Goal: Transaction & Acquisition: Obtain resource

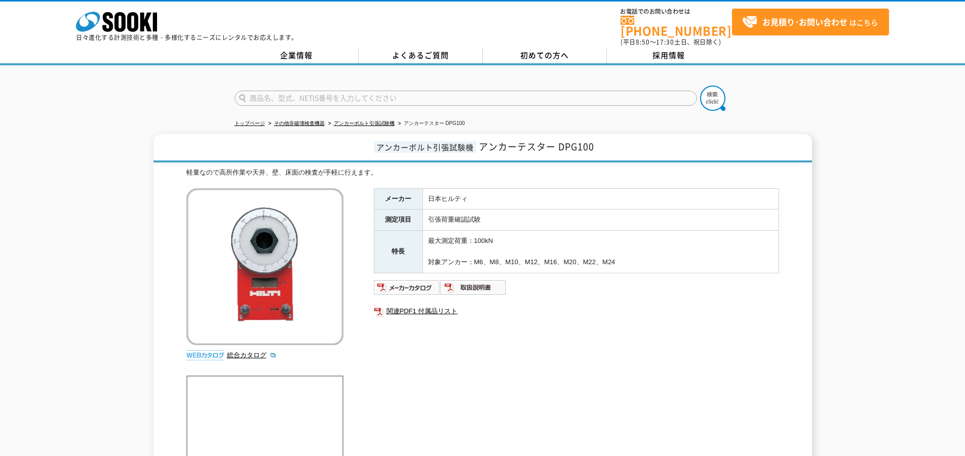
click at [612, 371] on div "メーカー 日本ヒルティ 測定項目 引張荷重確認試験 特長 最大測定荷重：100kN 対象アンカー：M6、M8、M10、M12、M16、M20、M22、M24 …" at bounding box center [576, 297] width 405 height 218
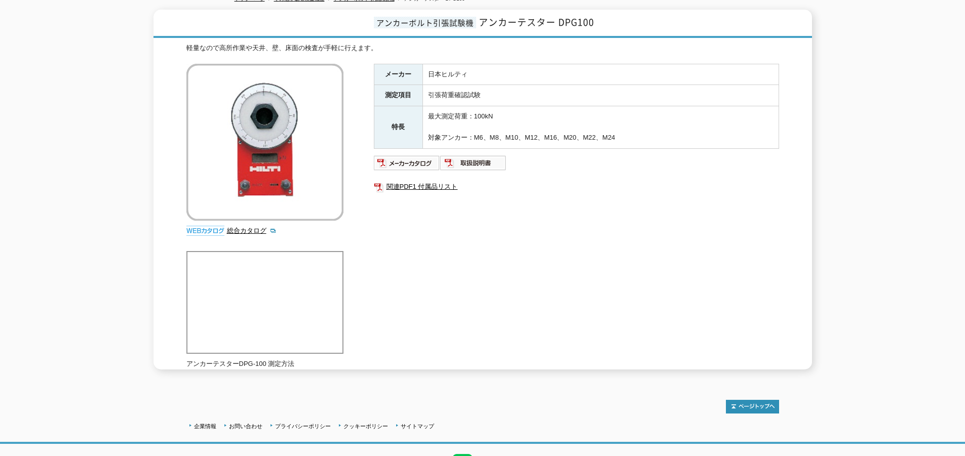
scroll to position [135, 0]
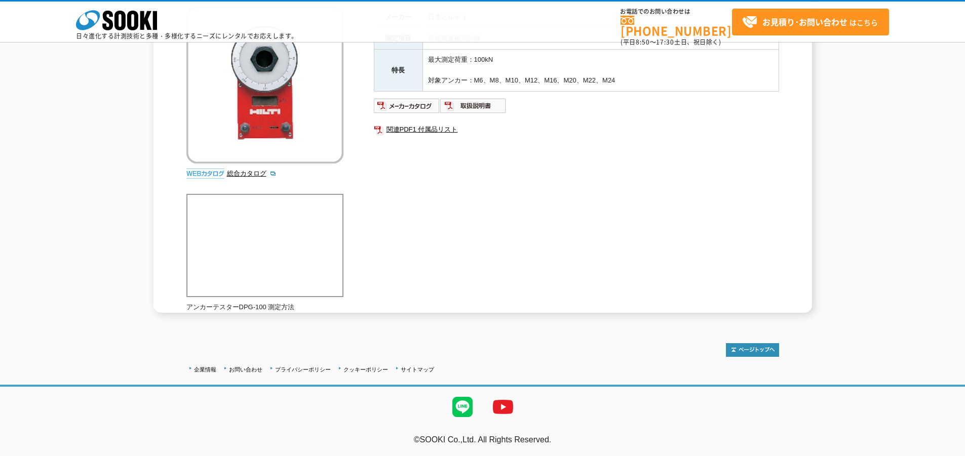
click at [475, 203] on div "メーカー 日本ヒルティ 測定項目 引張荷重確認試験 特長 最大測定荷重：100kN 対象アンカー：M6、M8、M10、M12、M16、M20、M22、M24 …" at bounding box center [576, 116] width 405 height 218
click at [385, 200] on div "メーカー 日本ヒルティ 測定項目 引張荷重確認試験 特長 最大測定荷重：100kN 対象アンカー：M6、M8、M10、M12、M16、M20、M22、M24 …" at bounding box center [576, 116] width 405 height 218
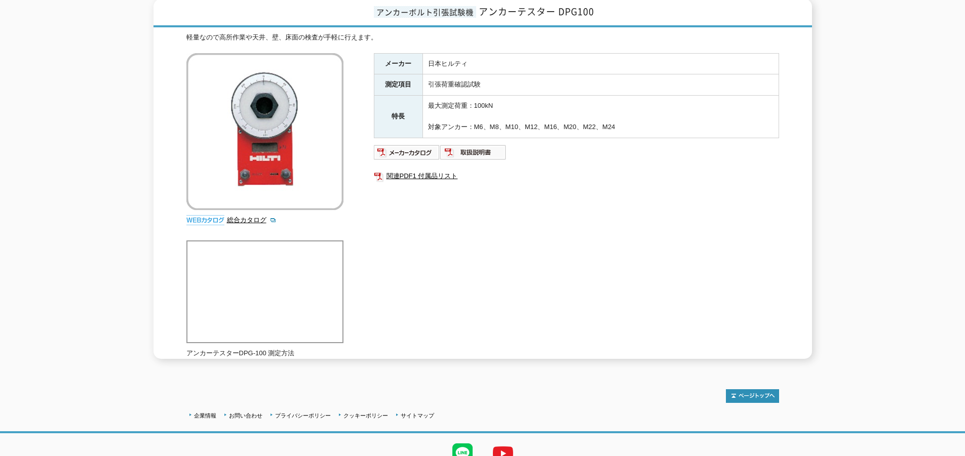
scroll to position [45, 0]
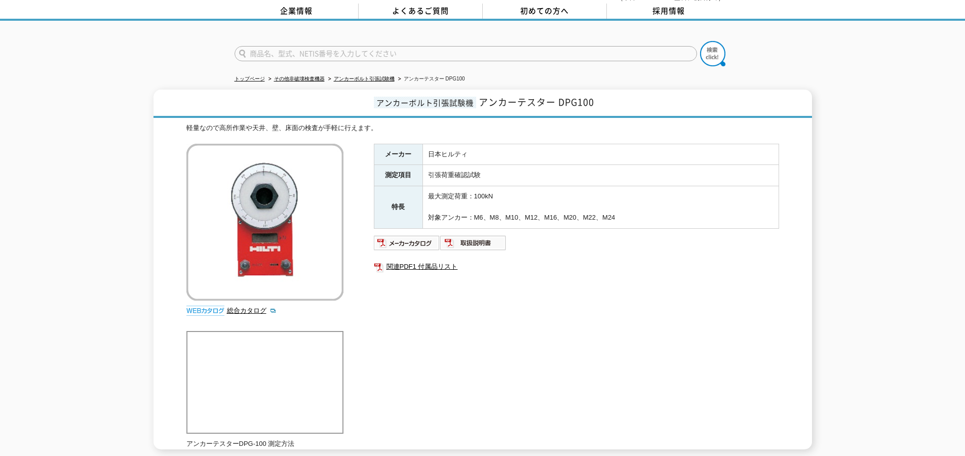
click at [572, 242] on ul at bounding box center [576, 243] width 405 height 16
click at [374, 129] on div "軽量なので高所作業や天井、壁、床面の検査が手軽に行えます。 総合カタログ メーカー 日本ヒルティ 測定項目 引張荷重確認試験 特長 最大測定荷重：100kN …" at bounding box center [482, 286] width 592 height 327
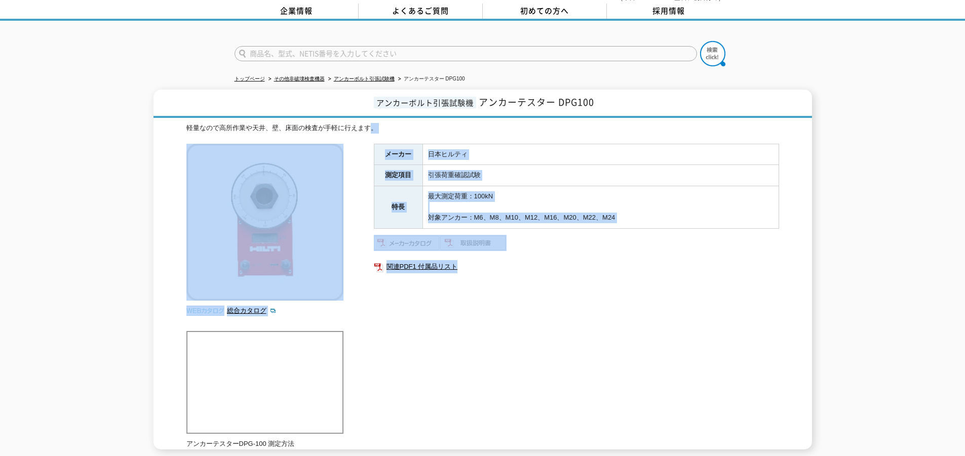
drag, startPoint x: 373, startPoint y: 129, endPoint x: 561, endPoint y: 298, distance: 253.1
click at [561, 298] on div "軽量なので高所作業や天井、壁、床面の検査が手軽に行えます。 総合カタログ メーカー 日本ヒルティ 測定項目 引張荷重確認試験 特長 最大測定荷重：100kN …" at bounding box center [482, 286] width 592 height 327
click at [570, 294] on div "メーカー 日本ヒルティ 測定項目 引張荷重確認試験 特長 最大測定荷重：100kN 対象アンカー：M6、M8、M10、M12、M16、M20、M22、M24 …" at bounding box center [576, 253] width 405 height 218
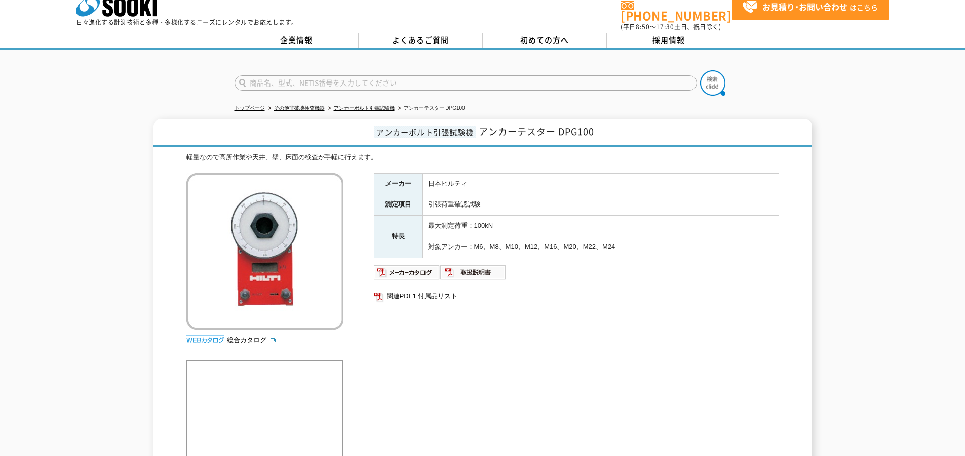
scroll to position [0, 0]
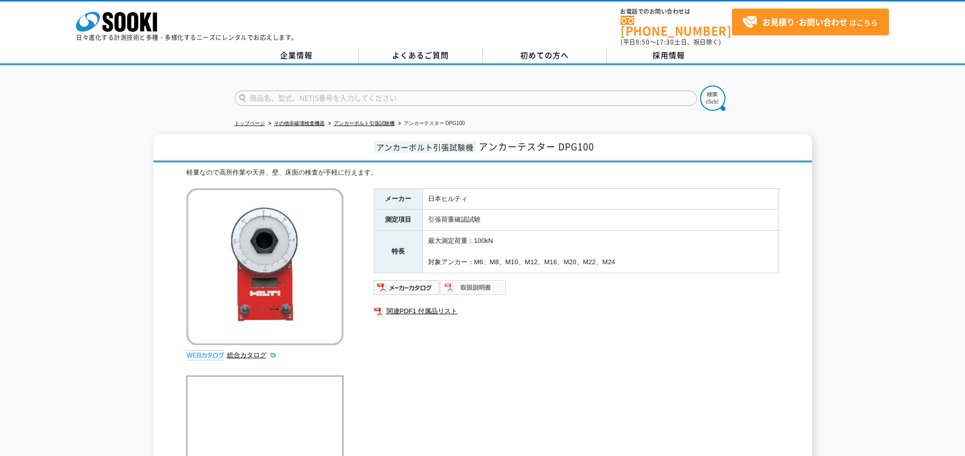
click at [480, 282] on img at bounding box center [473, 288] width 66 height 16
